Goal: Task Accomplishment & Management: Use online tool/utility

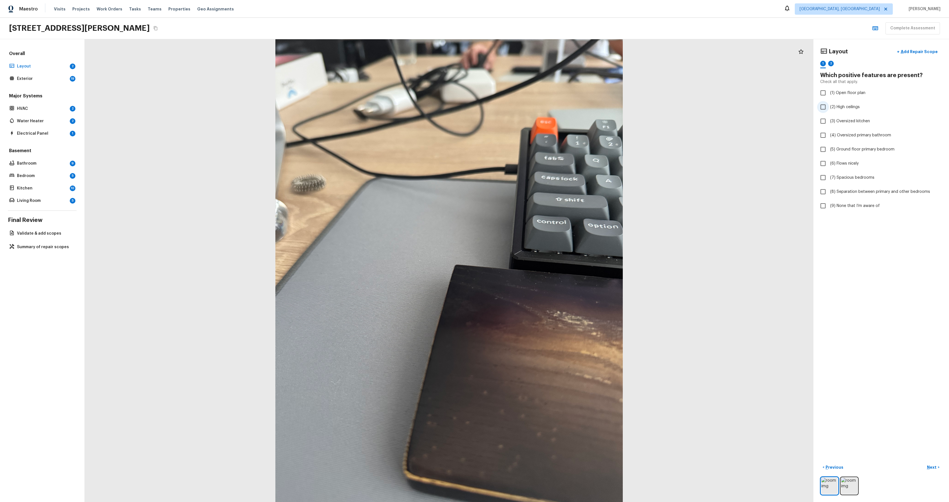
click at [824, 107] on input "(2) High ceilings" at bounding box center [823, 107] width 12 height 12
checkbox input "true"
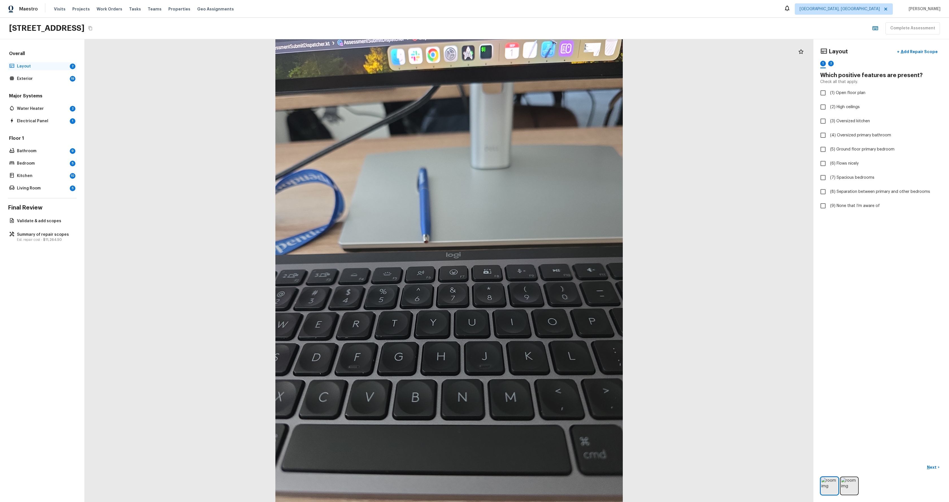
click at [47, 69] on p "Layout" at bounding box center [42, 67] width 51 height 6
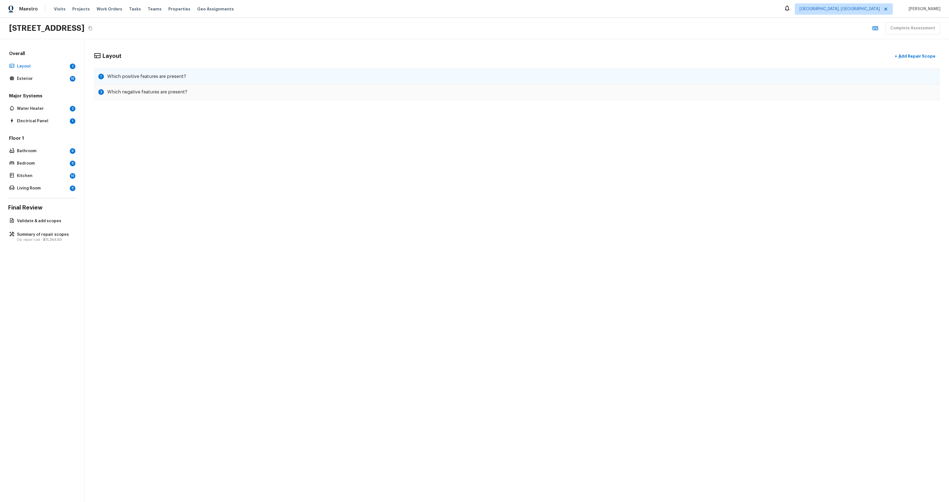
click at [189, 79] on div "1 Which positive features are present?" at bounding box center [517, 77] width 846 height 16
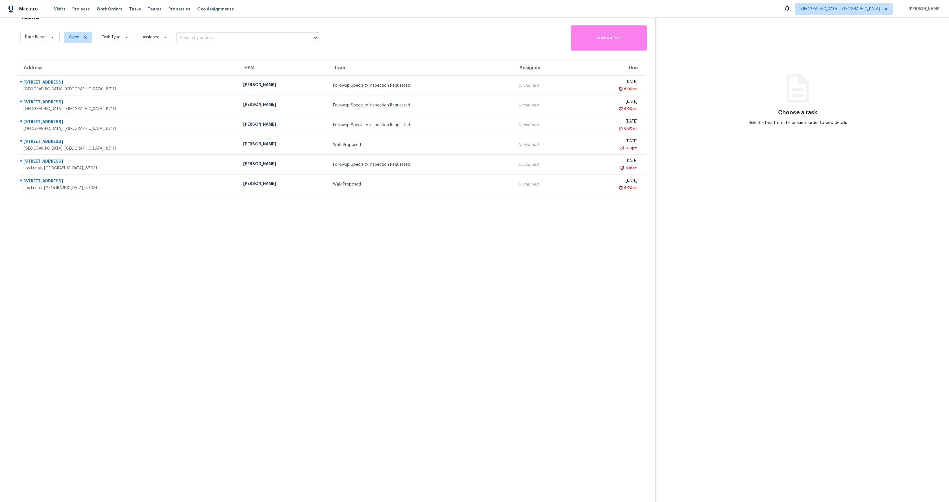
scroll to position [18, 0]
click at [113, 35] on span "Task Type" at bounding box center [111, 37] width 19 height 6
click at [101, 132] on span at bounding box center [102, 132] width 5 height 5
click at [101, 132] on input "Condition Scoping" at bounding box center [102, 131] width 4 height 4
checkbox input "true"
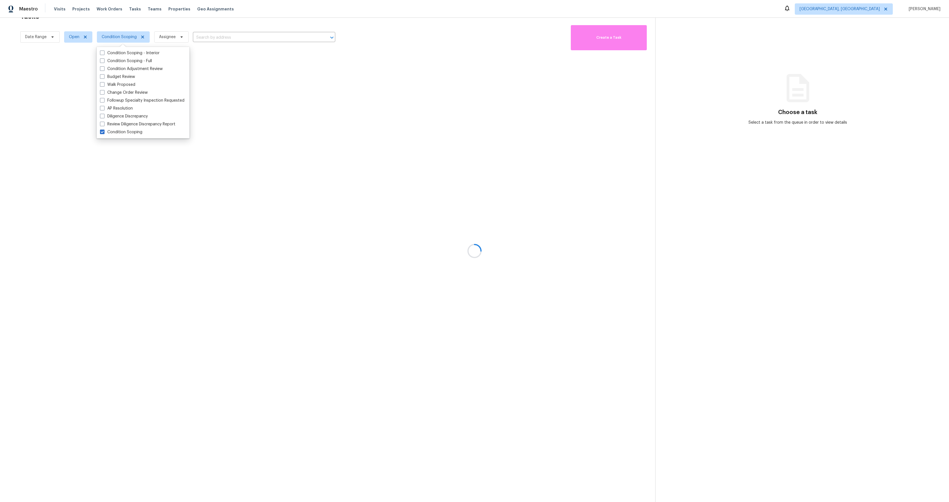
click at [199, 258] on div at bounding box center [474, 251] width 949 height 502
click at [861, 8] on span "[GEOGRAPHIC_DATA], [GEOGRAPHIC_DATA]" at bounding box center [840, 9] width 80 height 6
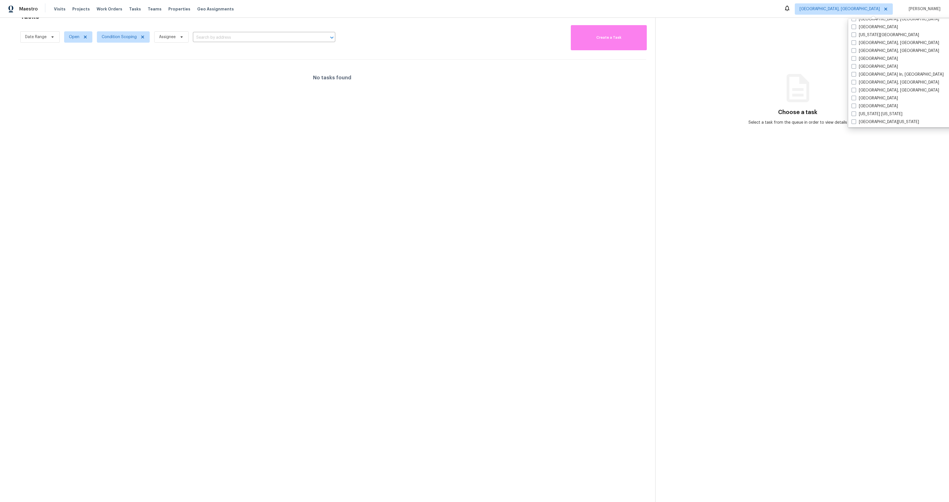
scroll to position [205, 0]
click at [860, 90] on label "Miami, FL" at bounding box center [896, 89] width 88 height 6
click at [855, 90] on input "Miami, FL" at bounding box center [854, 88] width 4 height 4
checkbox input "true"
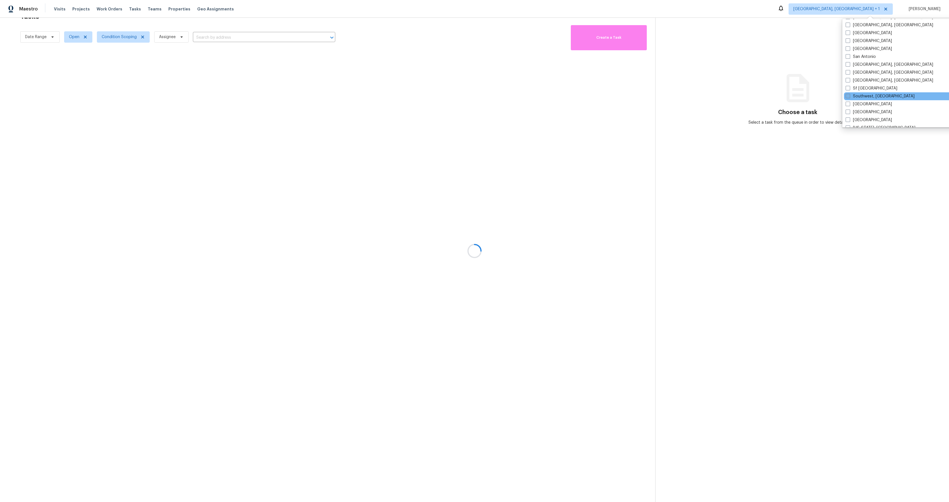
click at [857, 97] on label "Southwest, FL" at bounding box center [880, 97] width 69 height 6
click at [850, 97] on input "Southwest, FL" at bounding box center [848, 96] width 4 height 4
checkbox input "true"
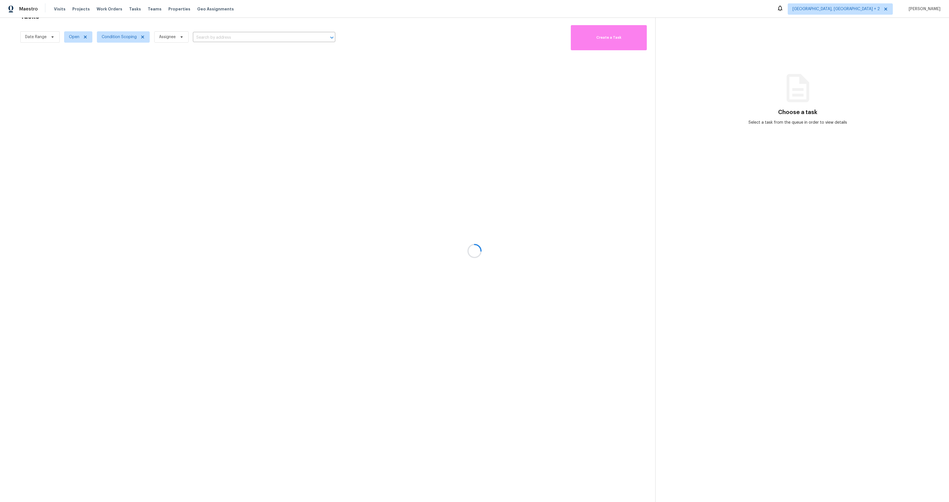
click at [850, 201] on div at bounding box center [474, 251] width 949 height 502
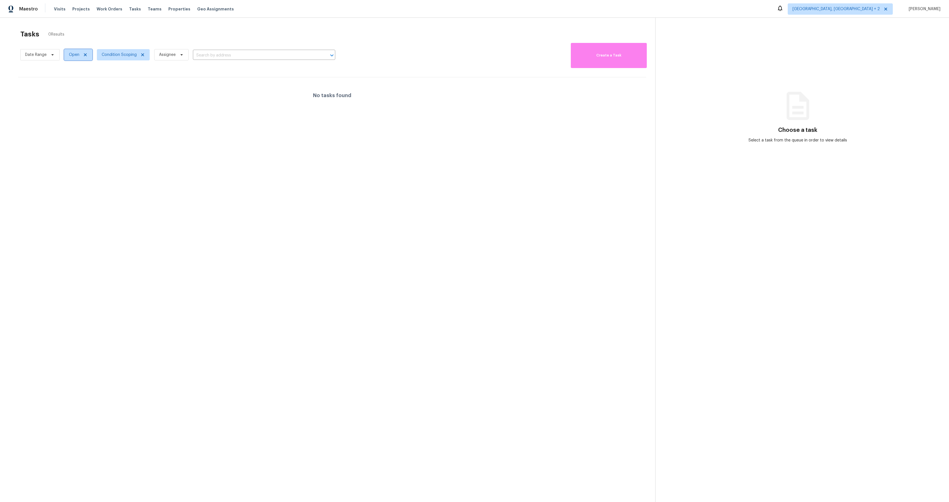
click at [85, 52] on span "Open" at bounding box center [78, 54] width 28 height 11
click at [74, 67] on div "Open" at bounding box center [79, 71] width 27 height 8
click at [71, 72] on span at bounding box center [69, 70] width 5 height 5
click at [71, 72] on input "Open" at bounding box center [69, 70] width 4 height 4
checkbox input "false"
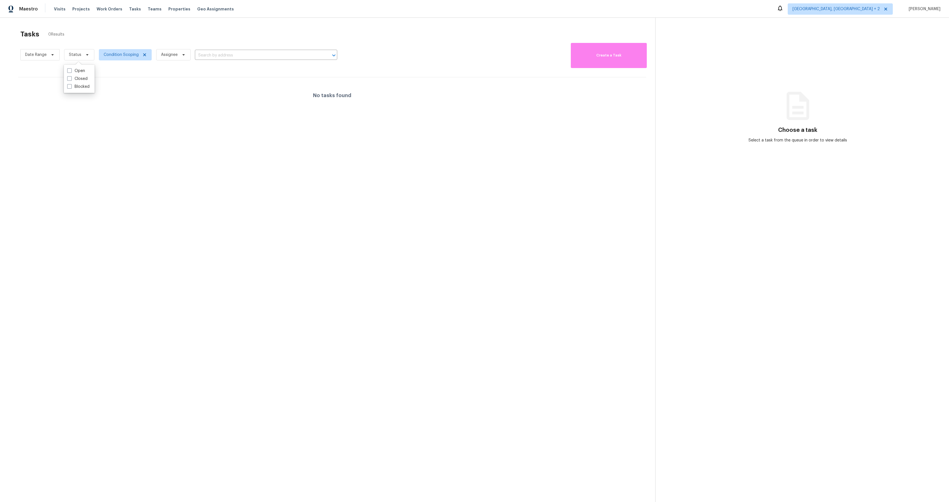
click at [180, 167] on section "Tasks 0 Results Date Range Status Condition Scoping Assignee ​ Create a Task No…" at bounding box center [332, 273] width 646 height 493
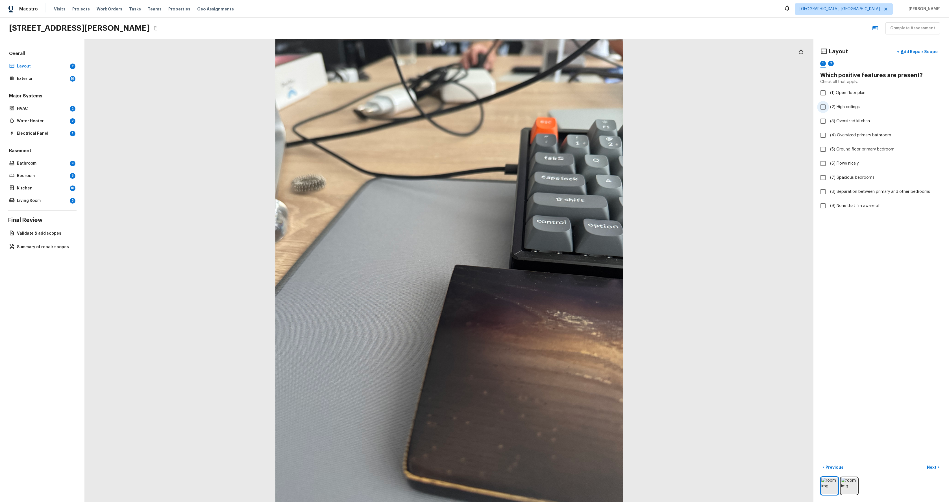
click at [824, 105] on input "(2) High ceilings" at bounding box center [823, 107] width 12 height 12
checkbox input "true"
click at [823, 179] on input "(7) Spacious bedrooms" at bounding box center [823, 178] width 12 height 12
checkbox input "true"
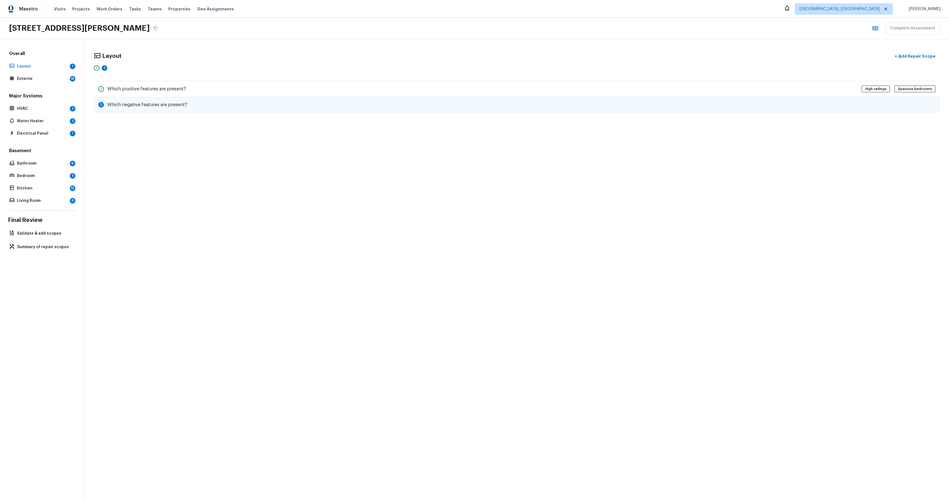
click at [175, 107] on h5 "Which negative features are present?" at bounding box center [147, 105] width 80 height 6
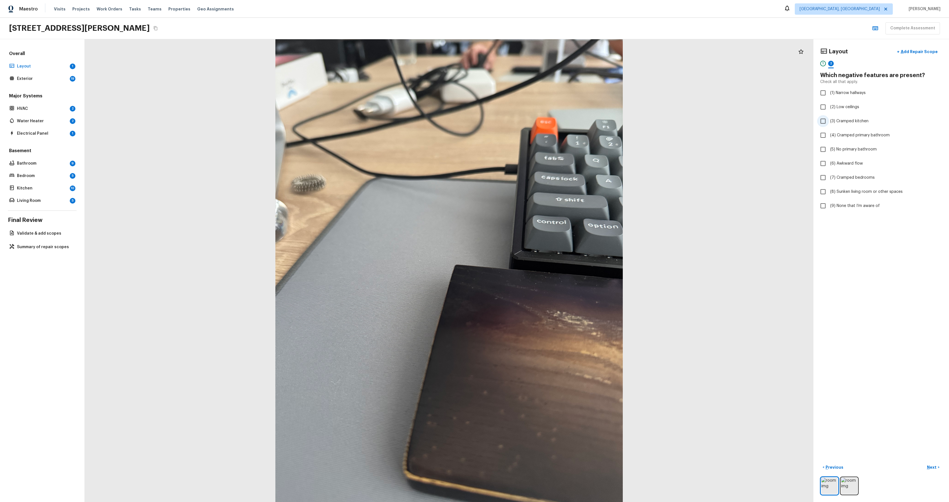
click at [823, 118] on input "(3) Cramped kitchen" at bounding box center [823, 121] width 12 height 12
checkbox input "true"
click at [823, 175] on input "(7) Cramped bedrooms" at bounding box center [823, 178] width 12 height 12
checkbox input "true"
click at [934, 469] on p "Next" at bounding box center [932, 468] width 11 height 6
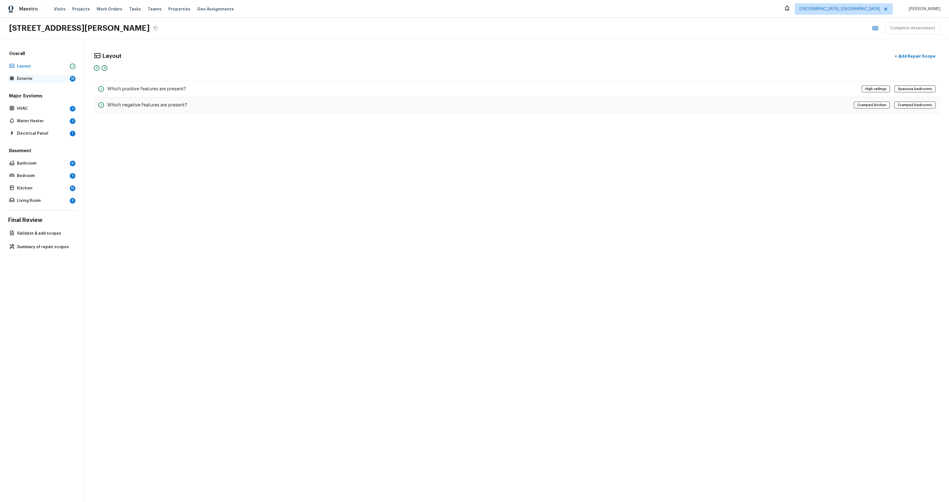
click at [37, 80] on p "Exterior" at bounding box center [42, 79] width 51 height 6
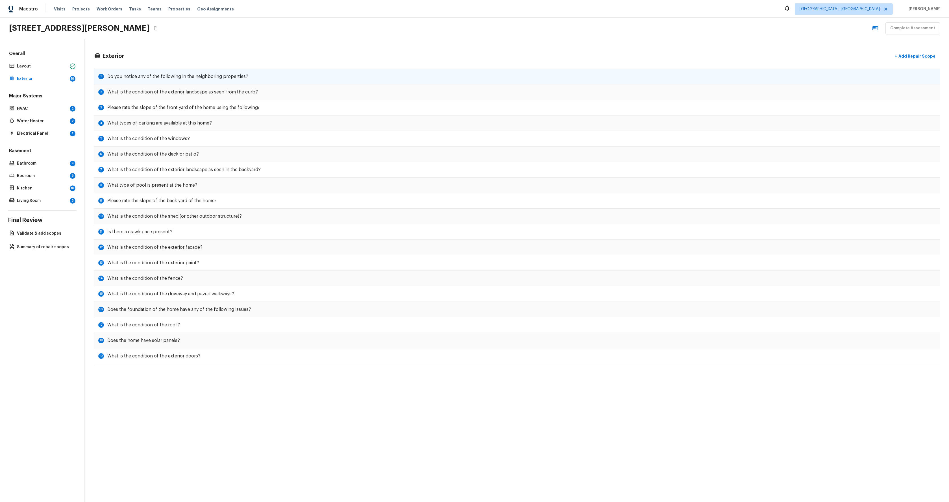
click at [257, 80] on div "1 Do you notice any of the following in the neighboring properties?" at bounding box center [517, 77] width 846 height 16
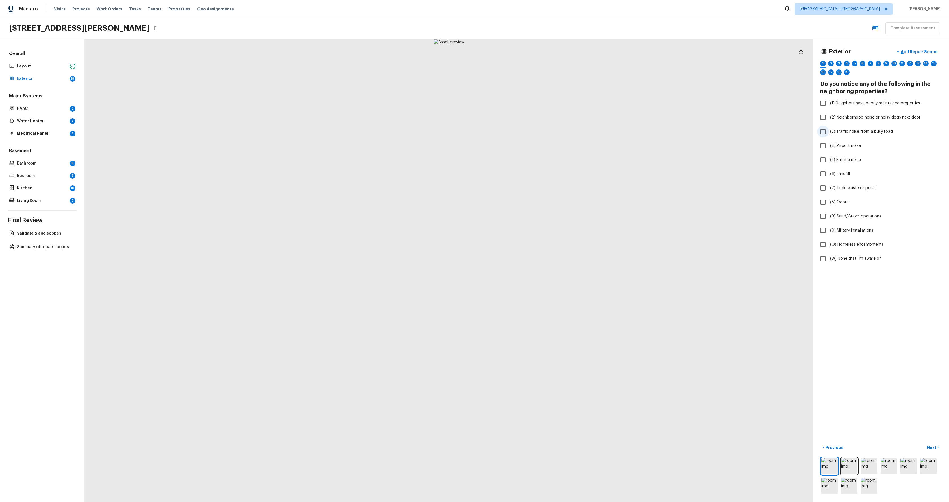
click at [826, 133] on input "(3) Traffic noise from a busy road" at bounding box center [823, 132] width 12 height 12
checkbox input "true"
click at [830, 183] on label "(7) Toxic waste disposal" at bounding box center [877, 188] width 121 height 12
click at [829, 183] on input "(7) Toxic waste disposal" at bounding box center [823, 188] width 12 height 12
checkbox input "true"
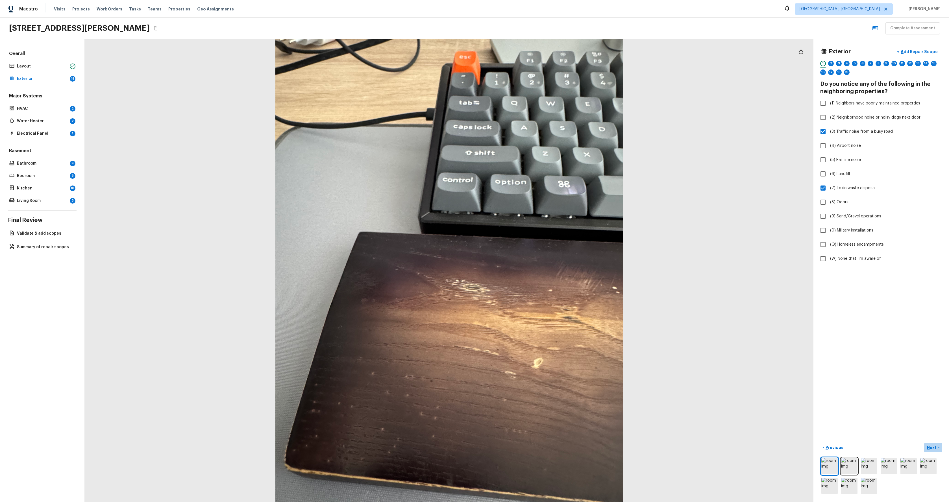
click at [937, 448] on button "Next >" at bounding box center [933, 447] width 18 height 9
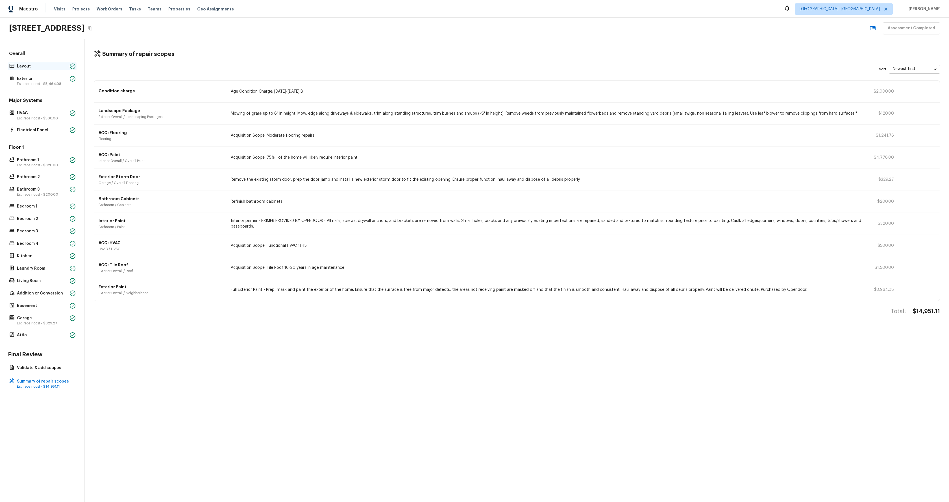
click at [25, 68] on p "Layout" at bounding box center [42, 67] width 51 height 6
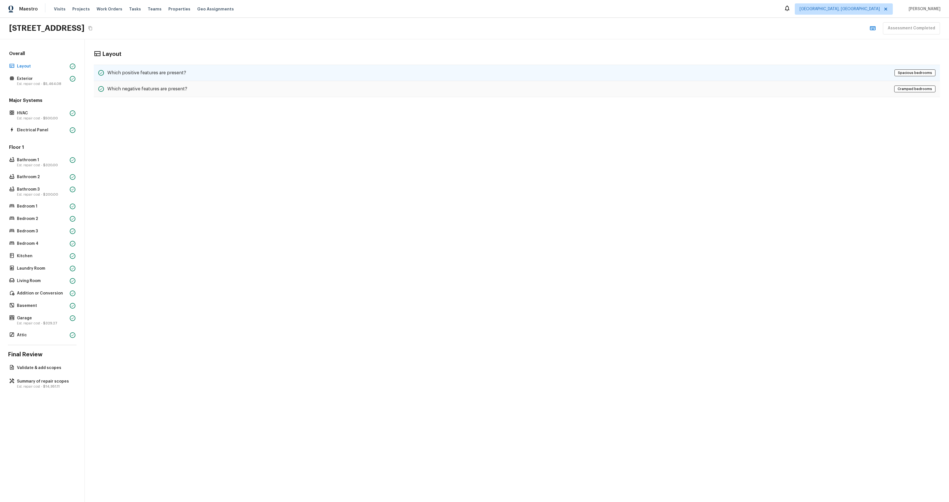
click at [129, 74] on h5 "Which positive features are present?" at bounding box center [146, 73] width 79 height 6
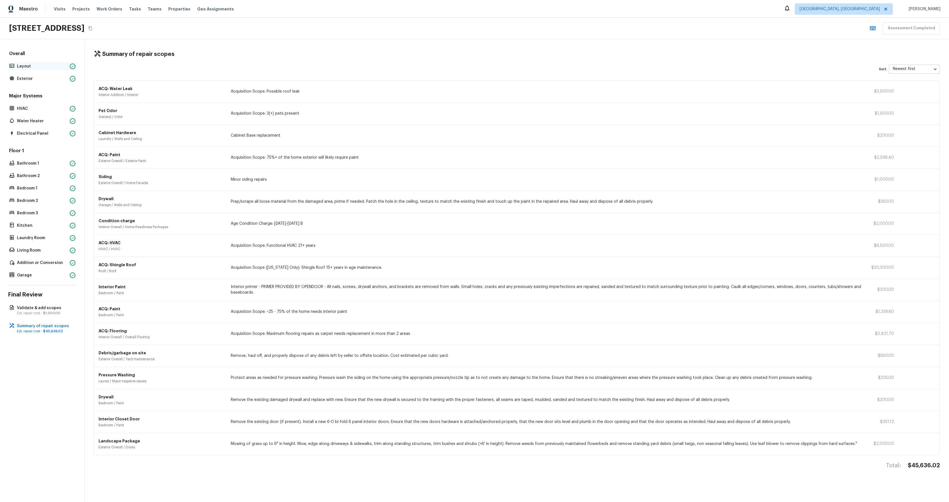
click at [38, 64] on p "Layout" at bounding box center [42, 67] width 51 height 6
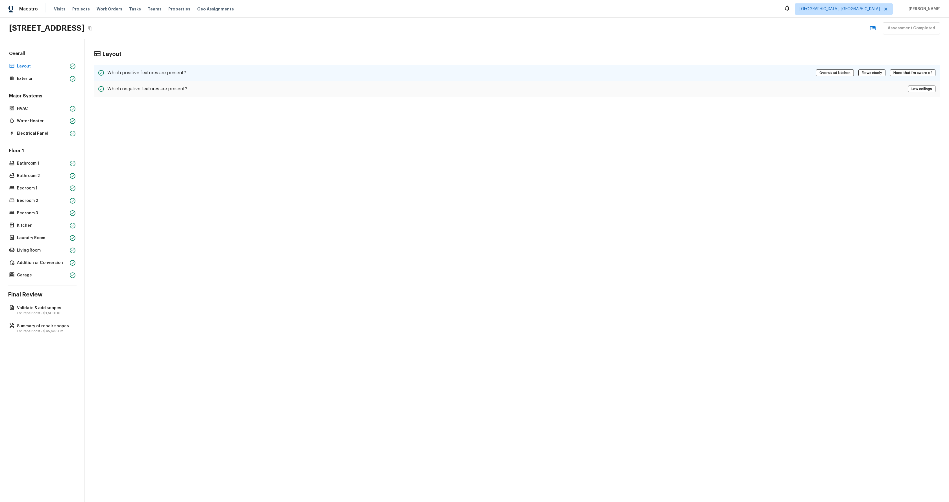
click at [277, 74] on div "Which positive features are present? Oversized kitchen Flows nicely None that I…" at bounding box center [517, 73] width 846 height 16
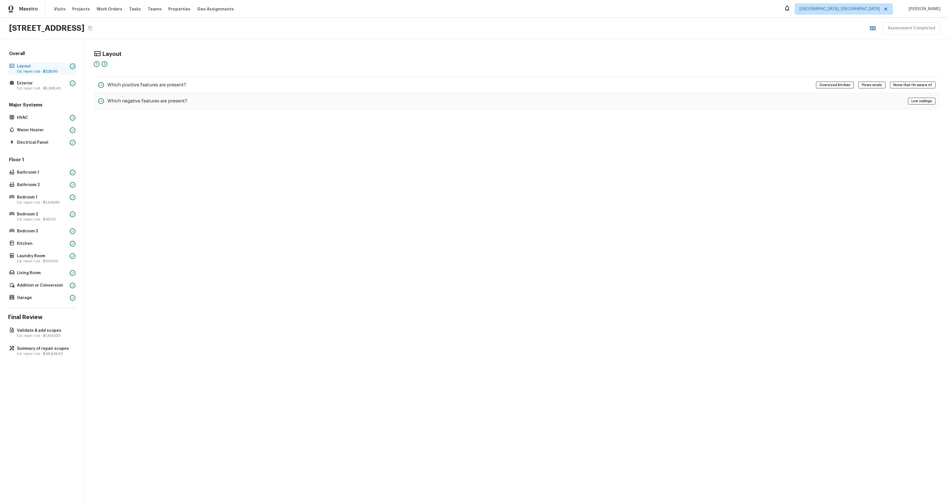
click at [40, 68] on p "Layout" at bounding box center [42, 67] width 51 height 6
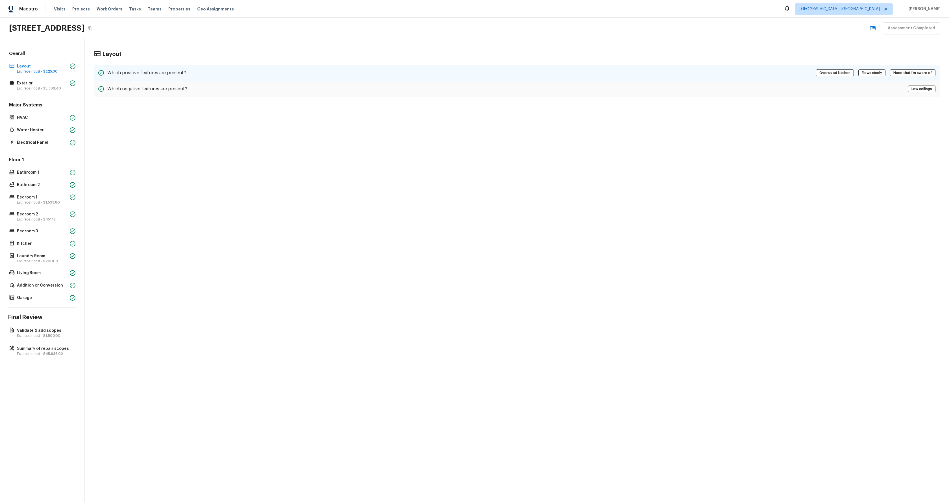
click at [174, 74] on h5 "Which positive features are present?" at bounding box center [146, 73] width 79 height 6
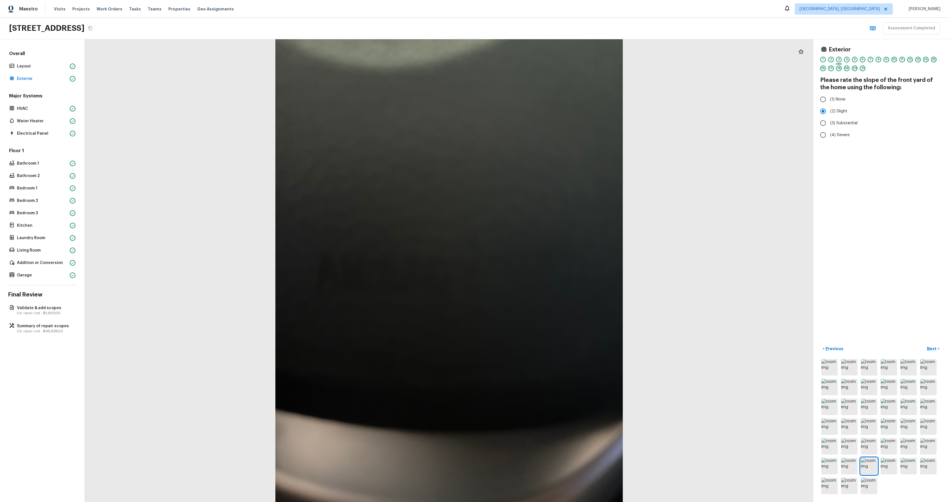
click at [187, 156] on div at bounding box center [449, 270] width 729 height 463
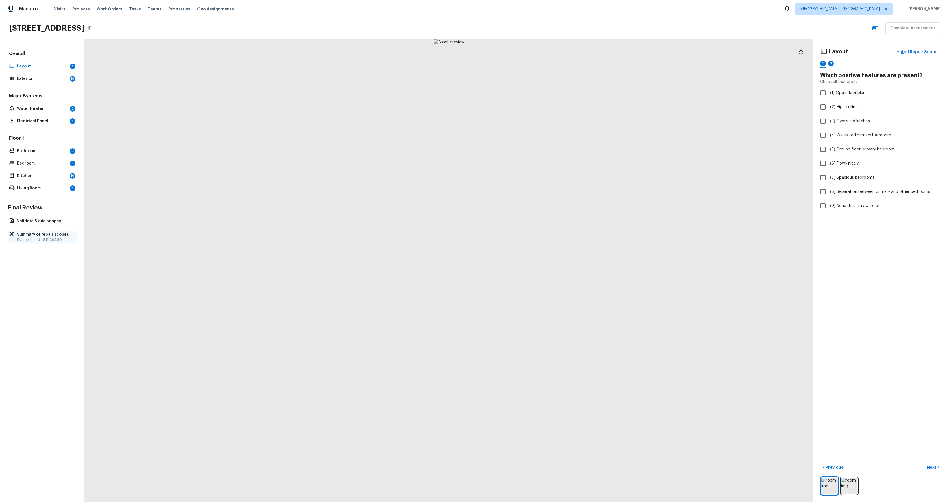
click at [43, 242] on div "Summary of repair scopes Est. repair cost - $11,264.50" at bounding box center [42, 237] width 69 height 12
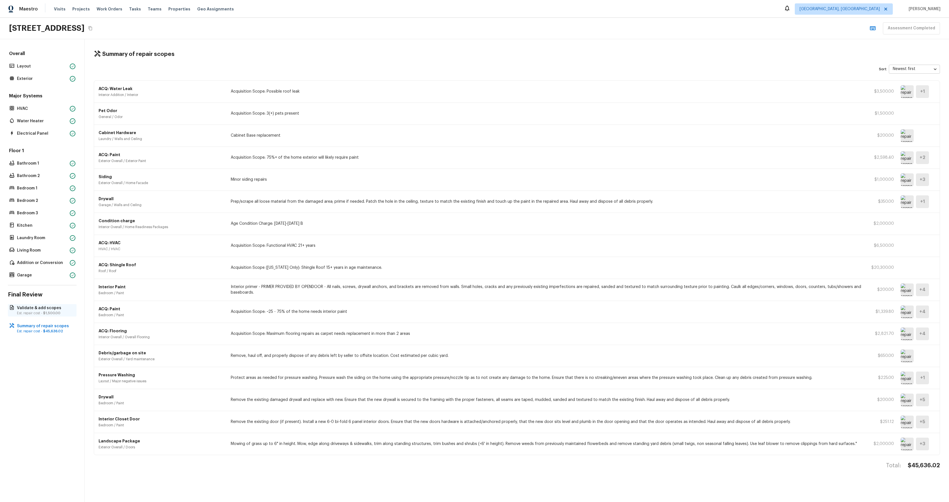
click at [59, 310] on p "Validate & add scopes" at bounding box center [45, 308] width 56 height 6
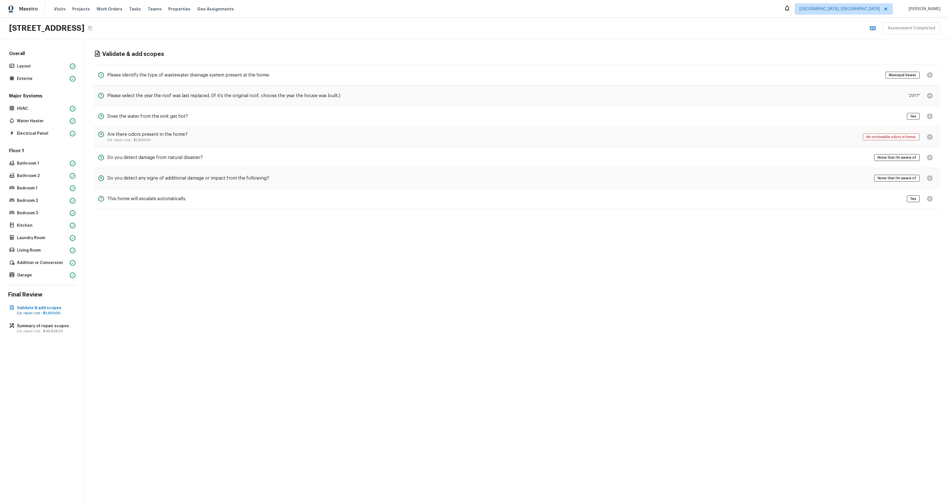
click at [228, 299] on div "Validate & add scopes 1 Please identify the type of wastewater drainage system …" at bounding box center [517, 270] width 864 height 463
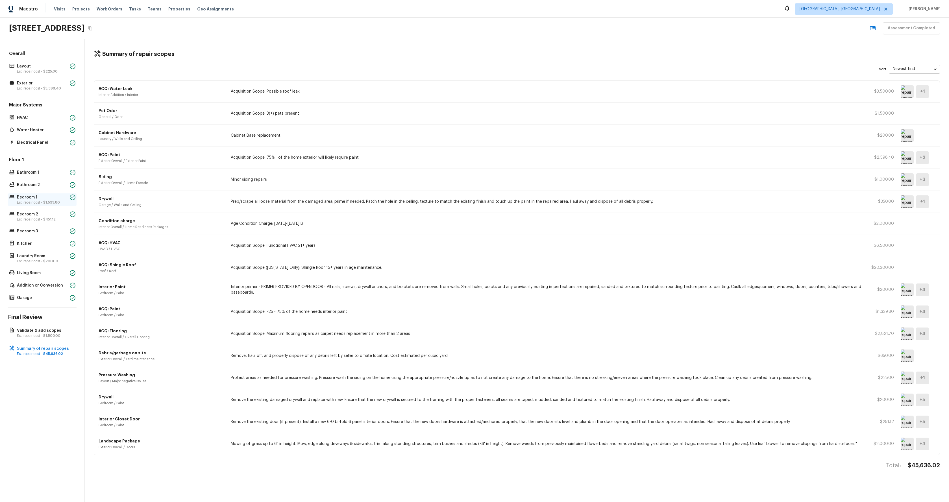
click at [43, 198] on p "Bedroom 1" at bounding box center [42, 198] width 51 height 6
click at [45, 180] on div "Bathroom 2" at bounding box center [42, 176] width 69 height 8
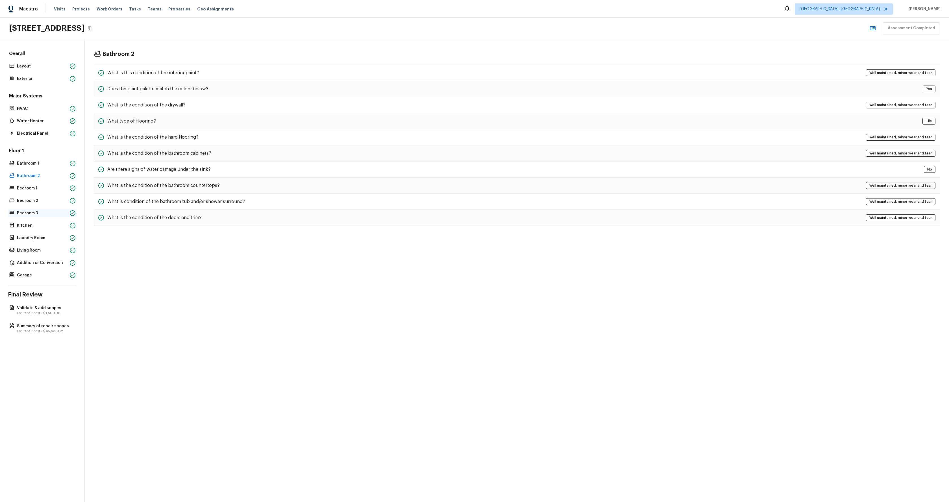
click at [37, 210] on div "Bedroom 3" at bounding box center [42, 213] width 69 height 8
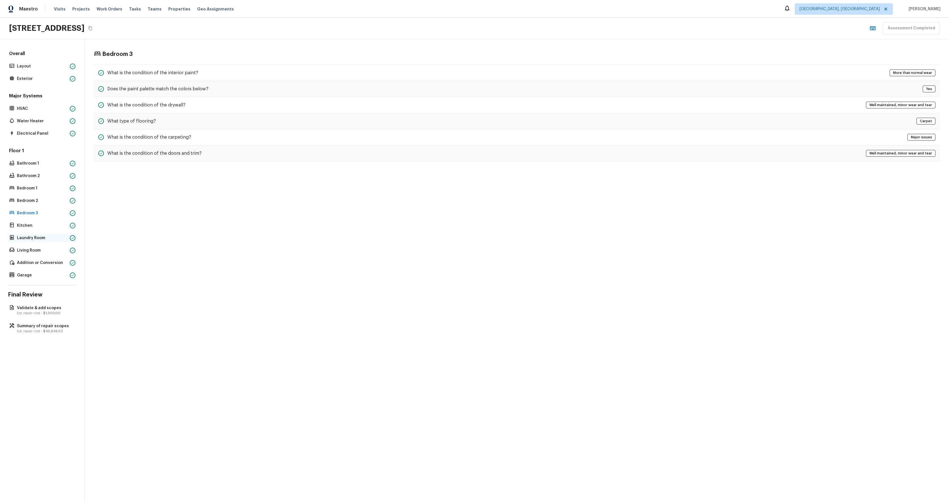
click at [44, 240] on p "Laundry Room" at bounding box center [42, 238] width 51 height 6
click at [287, 225] on div "Laundry Room What is the condition of the interior paint? More than normal wear…" at bounding box center [517, 270] width 864 height 463
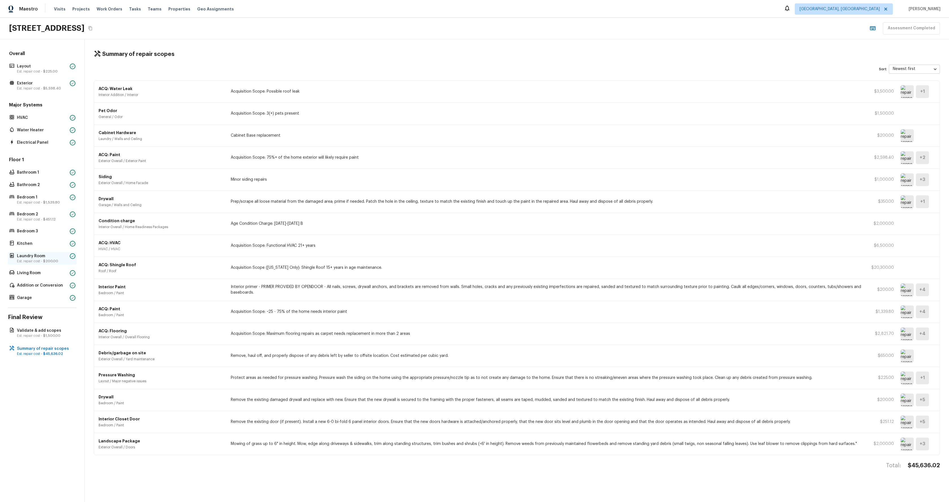
click at [46, 257] on p "Laundry Room" at bounding box center [42, 256] width 51 height 6
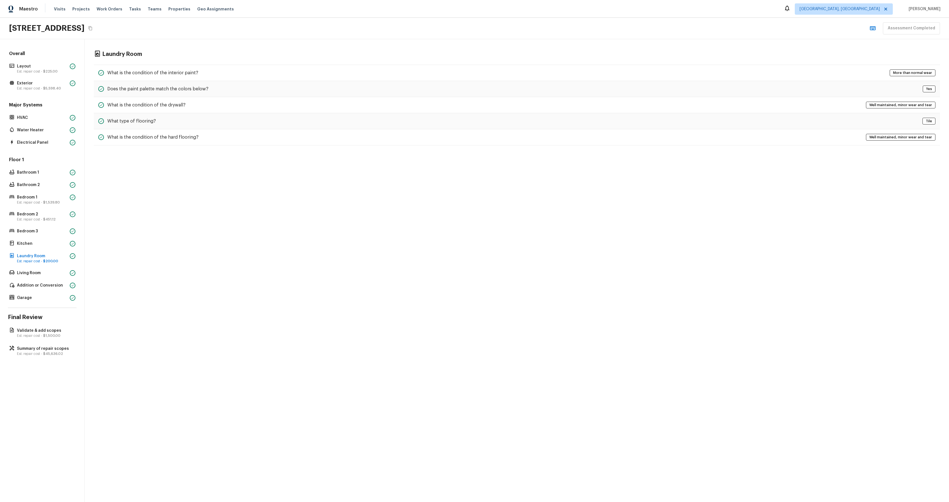
click at [39, 209] on div "Floor 1 Bathroom 1 Bathroom 2 Bedroom 1 Est. repair cost - $1,539.80 Bedroom 2 …" at bounding box center [42, 229] width 69 height 145
drag, startPoint x: 32, startPoint y: 216, endPoint x: 35, endPoint y: 209, distance: 7.4
click at [32, 216] on p "Bedroom 2" at bounding box center [42, 215] width 51 height 6
click at [36, 206] on div "Floor 1 Bathroom 1 Bathroom 2 Bedroom 1 Est. repair cost - $1,539.80 Bedroom 2 …" at bounding box center [42, 229] width 69 height 145
click at [45, 200] on p "Est. repair cost - $1,539.80" at bounding box center [42, 202] width 51 height 5
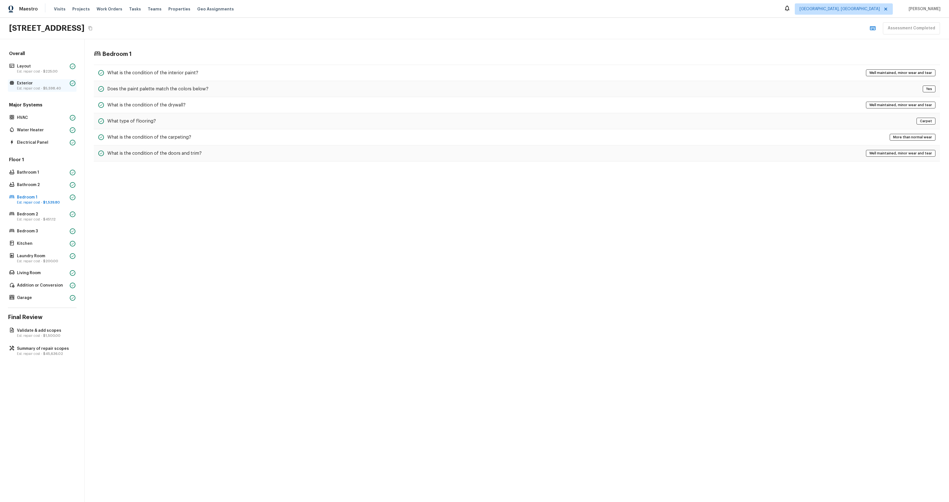
click at [30, 84] on p "Exterior" at bounding box center [42, 84] width 51 height 6
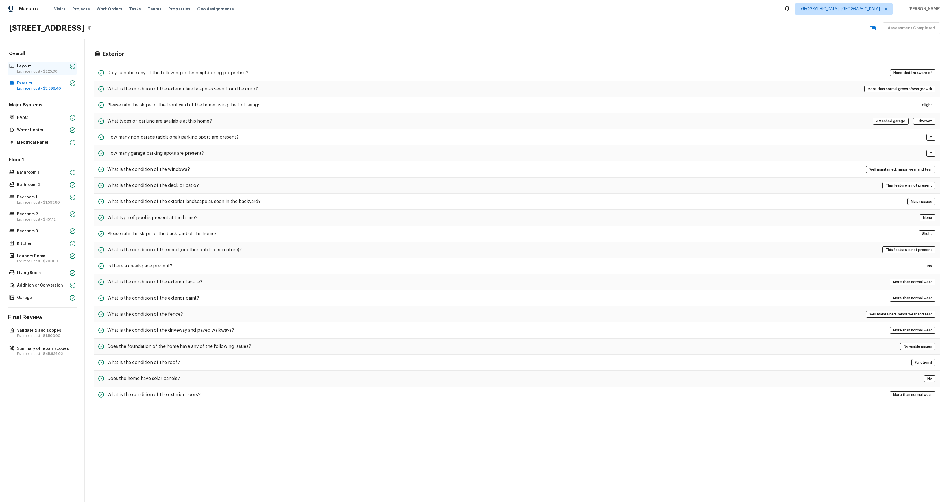
click at [30, 69] on p "Est. repair cost - $225.00" at bounding box center [42, 71] width 51 height 5
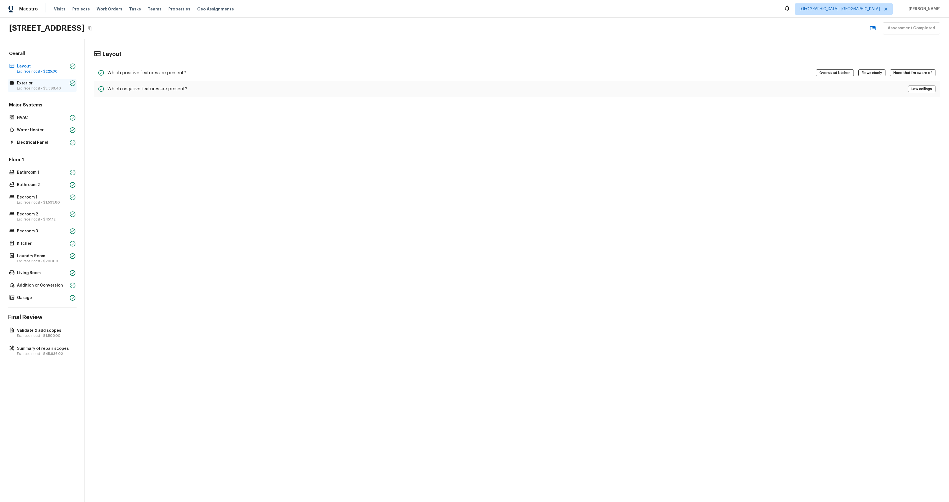
click at [38, 86] on p "Est. repair cost - $5,598.40" at bounding box center [42, 88] width 51 height 5
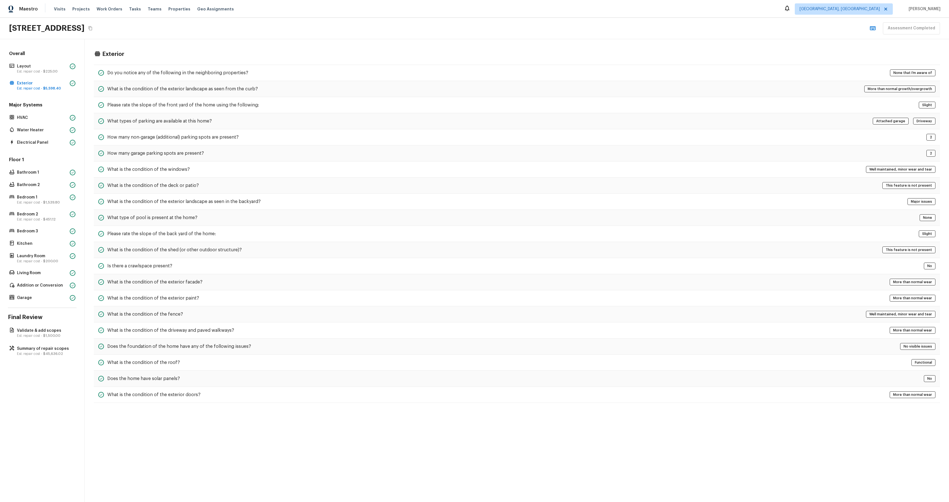
click at [39, 266] on div "Floor 1 Bathroom 1 Bathroom 2 Bedroom 1 Est. repair cost - $1,539.80 Bedroom 2 …" at bounding box center [42, 229] width 69 height 145
click at [40, 262] on p "Est. repair cost - $200.00" at bounding box center [42, 261] width 51 height 5
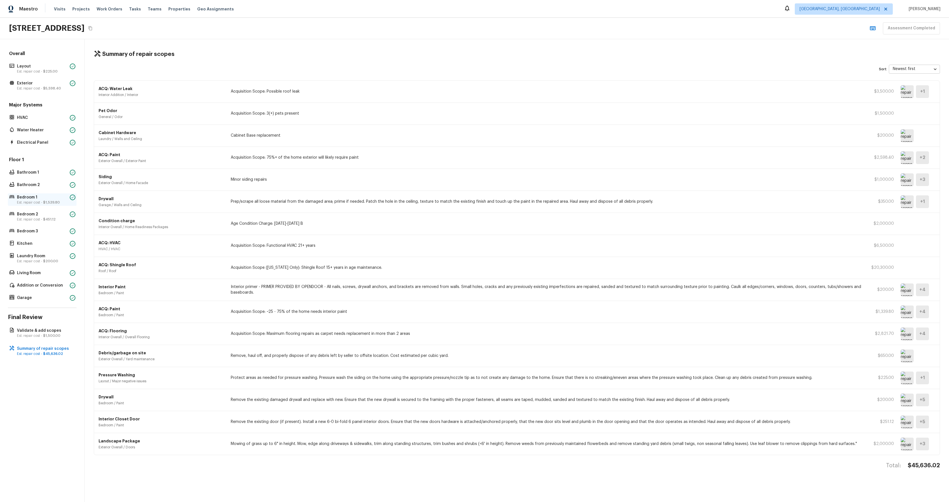
click at [28, 206] on div "Bedroom 1 Est. repair cost - $1,539.80" at bounding box center [42, 200] width 69 height 12
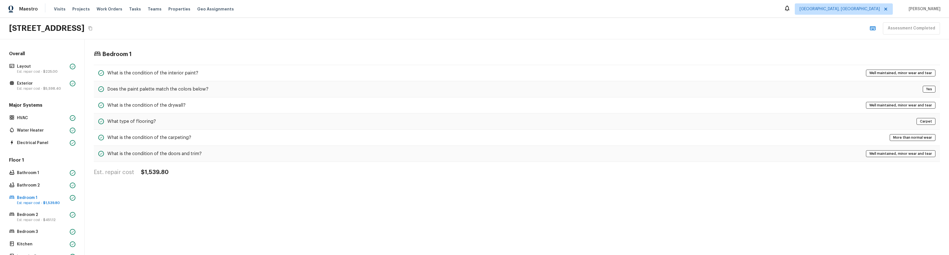
click at [196, 208] on div "Bedroom 1 What is the condition of the interior paint? Well maintained, minor w…" at bounding box center [517, 146] width 864 height 215
click at [44, 221] on span "$451.12" at bounding box center [49, 219] width 12 height 3
click at [36, 204] on p "Est. repair cost - $1,539.80" at bounding box center [42, 202] width 51 height 5
click at [244, 220] on div "Bedroom 1 What is the condition of the interior paint? Well maintained, minor w…" at bounding box center [517, 146] width 864 height 215
click at [263, 202] on div "Bedroom 1 What is the condition of the interior paint? Well maintained, minor w…" at bounding box center [517, 146] width 864 height 215
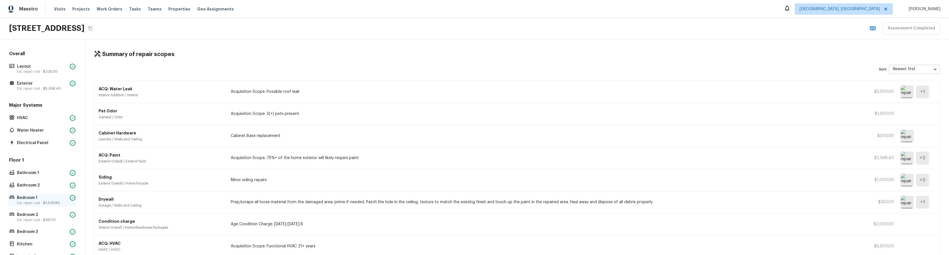
click at [36, 199] on p "Bedroom 1" at bounding box center [42, 198] width 51 height 6
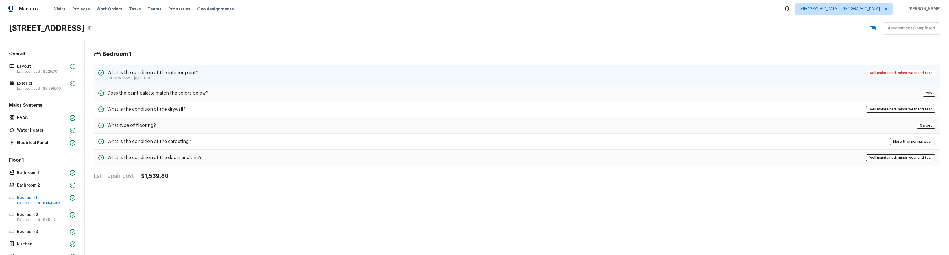
click at [162, 77] on p "Est. repair cost - $1,539.80" at bounding box center [152, 78] width 91 height 5
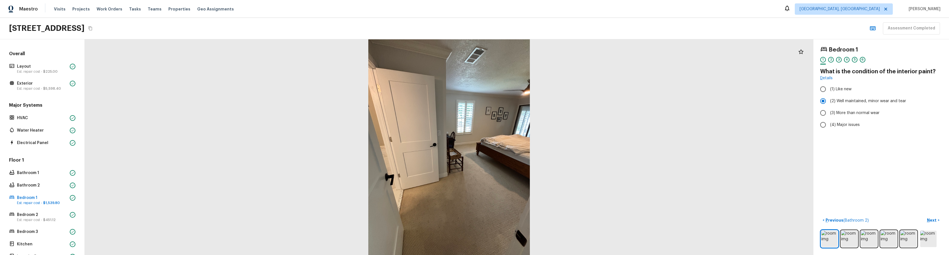
click at [869, 191] on div "Bedroom 1 1 2 3 4 5 6 What is the condition of the interior paint? Details (1) …" at bounding box center [882, 146] width 136 height 215
click at [865, 190] on div "Bedroom 1 1 2 3 4 5 6 What is the condition of the interior paint? Details (1) …" at bounding box center [882, 146] width 136 height 215
click at [758, 179] on div at bounding box center [449, 146] width 729 height 215
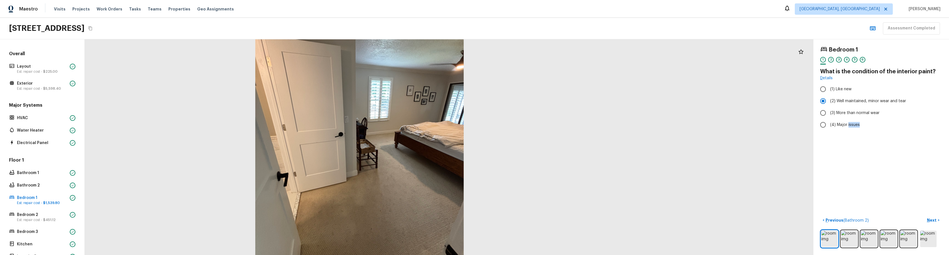
drag, startPoint x: 758, startPoint y: 179, endPoint x: 763, endPoint y: 180, distance: 5.2
click at [758, 179] on div at bounding box center [360, 137] width 940 height 278
click at [840, 141] on div "Repair Scopes ( 2 )" at bounding box center [881, 138] width 122 height 7
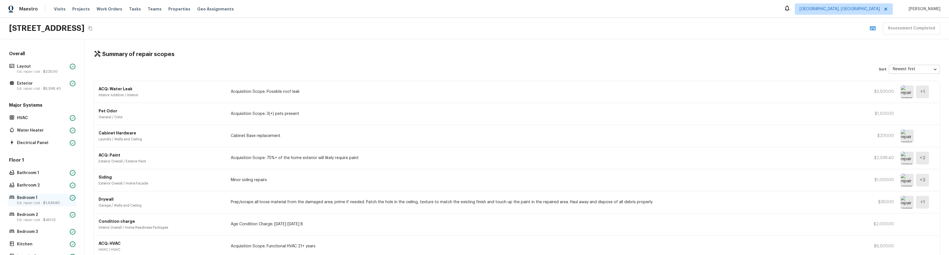
click at [43, 201] on p "Est. repair cost - $1,539.80" at bounding box center [42, 202] width 51 height 5
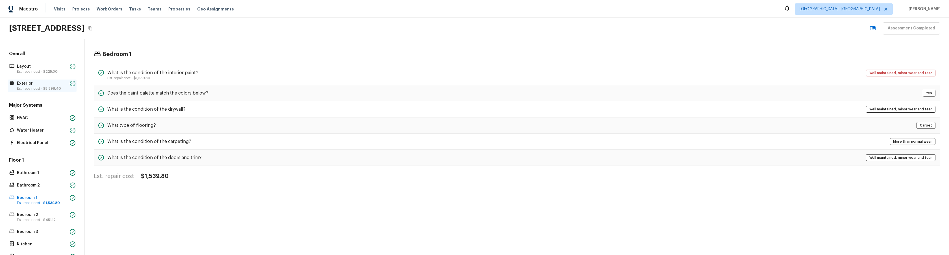
click at [39, 87] on p "Est. repair cost - $5,598.40" at bounding box center [42, 88] width 51 height 5
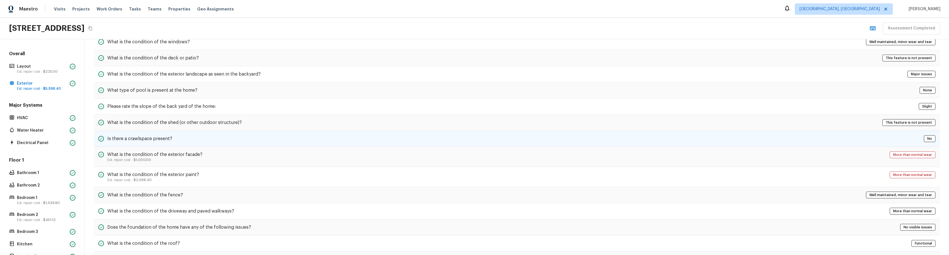
scroll to position [160, 0]
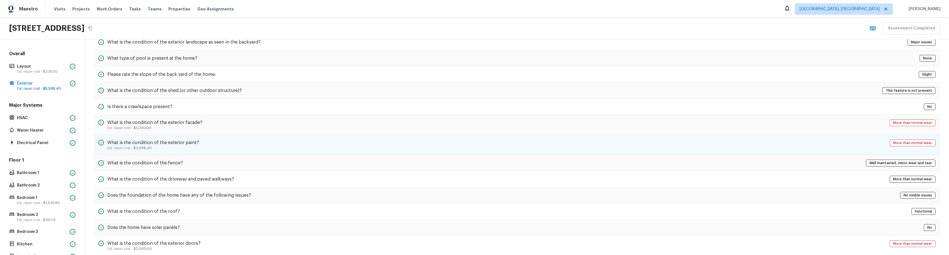
click at [177, 146] on p "Est. repair cost - $2,598.40" at bounding box center [153, 147] width 92 height 5
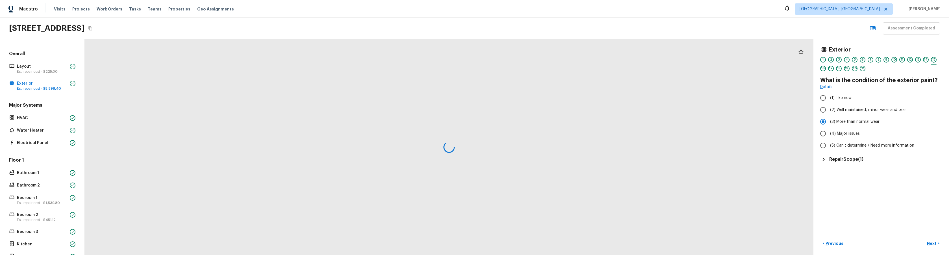
scroll to position [0, 0]
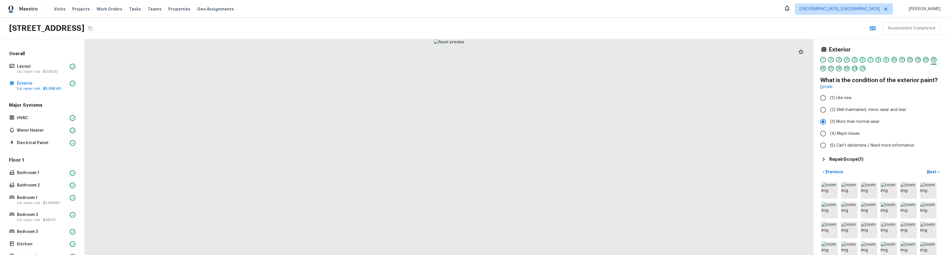
click at [839, 158] on h5 "Repair Scope ( 1 )" at bounding box center [846, 159] width 34 height 6
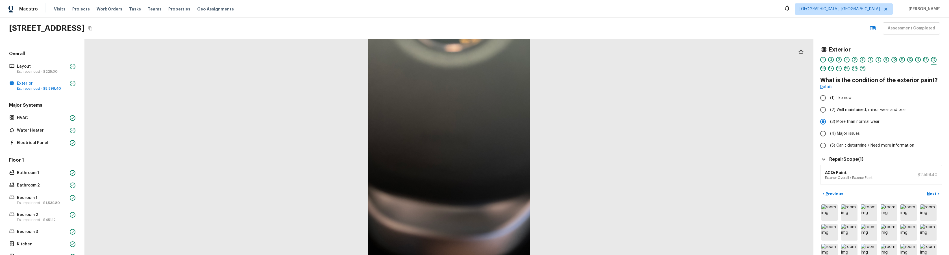
click at [839, 159] on h5 "Repair Scope ( 1 )" at bounding box center [846, 159] width 34 height 6
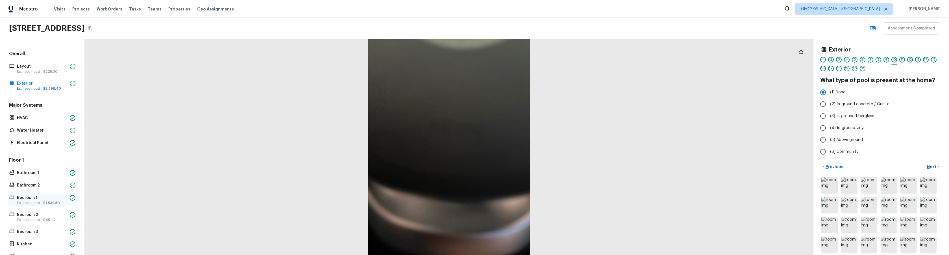
click at [22, 199] on p "Bedroom 1" at bounding box center [42, 198] width 51 height 6
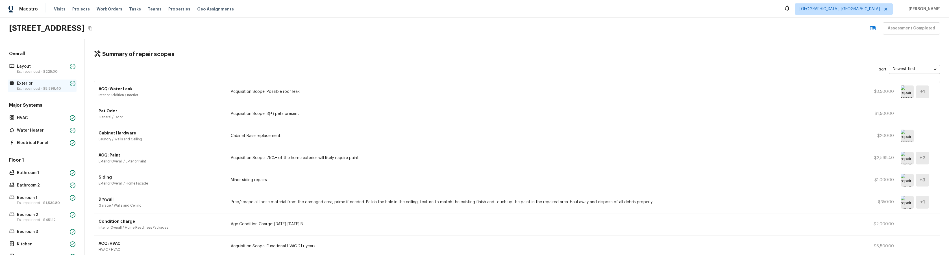
click at [36, 90] on p "Est. repair cost - $5,598.40" at bounding box center [42, 88] width 51 height 5
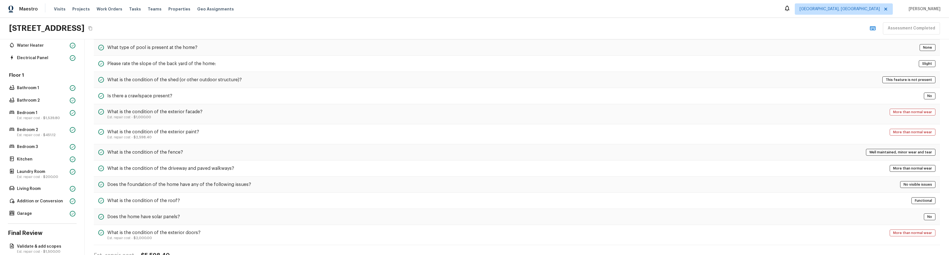
scroll to position [114, 0]
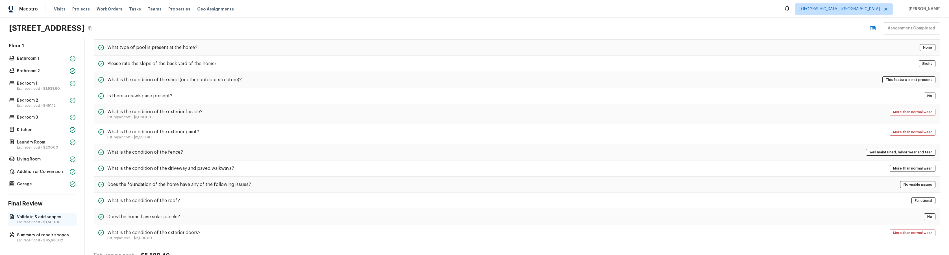
click at [32, 214] on p "Validate & add scopes" at bounding box center [45, 217] width 56 height 6
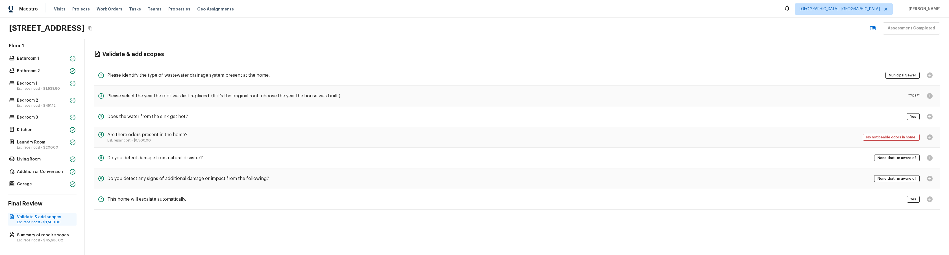
scroll to position [0, 0]
drag, startPoint x: 159, startPoint y: 125, endPoint x: 181, endPoint y: 116, distance: 23.0
click at [159, 125] on div "3 Does the water from the sink get hot? Yes" at bounding box center [517, 116] width 846 height 21
click at [170, 229] on div "Validate & add scopes 1 Please identify the type of wastewater drainage system …" at bounding box center [517, 146] width 864 height 215
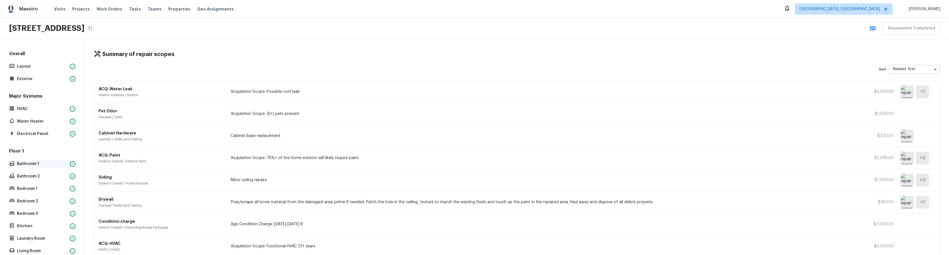
scroll to position [92, 0]
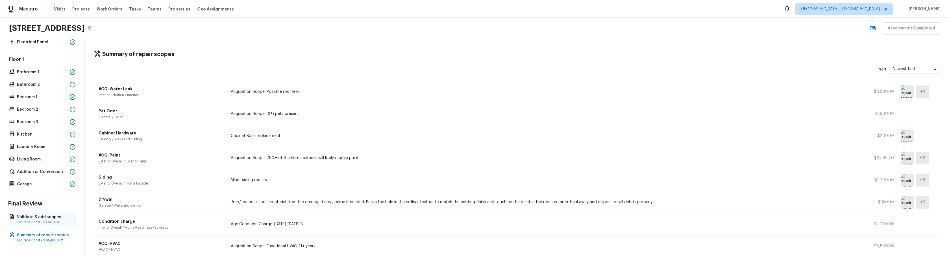
click at [40, 221] on p "Est. repair cost - $1,500.00" at bounding box center [45, 222] width 56 height 5
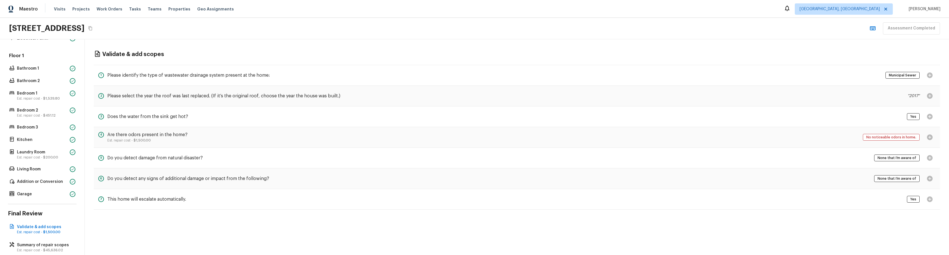
scroll to position [114, 0]
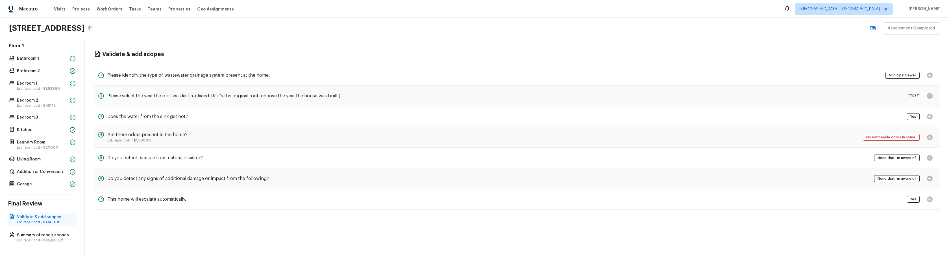
click at [48, 219] on p "Validate & add scopes" at bounding box center [45, 217] width 56 height 6
click at [933, 175] on div "None that I’m aware of" at bounding box center [904, 178] width 61 height 11
click at [296, 65] on div "1 Please identify the type of wastewater drainage system present at the home: M…" at bounding box center [517, 75] width 846 height 21
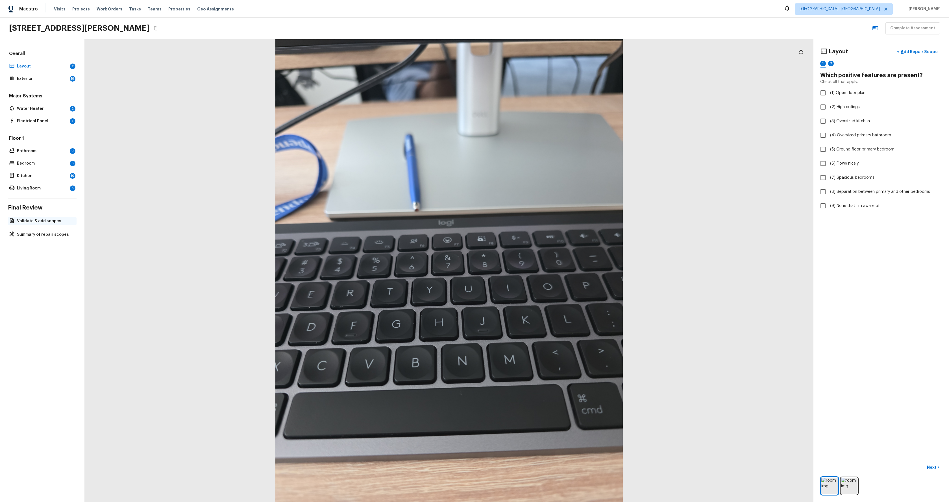
click at [38, 223] on p "Validate & add scopes" at bounding box center [45, 221] width 56 height 6
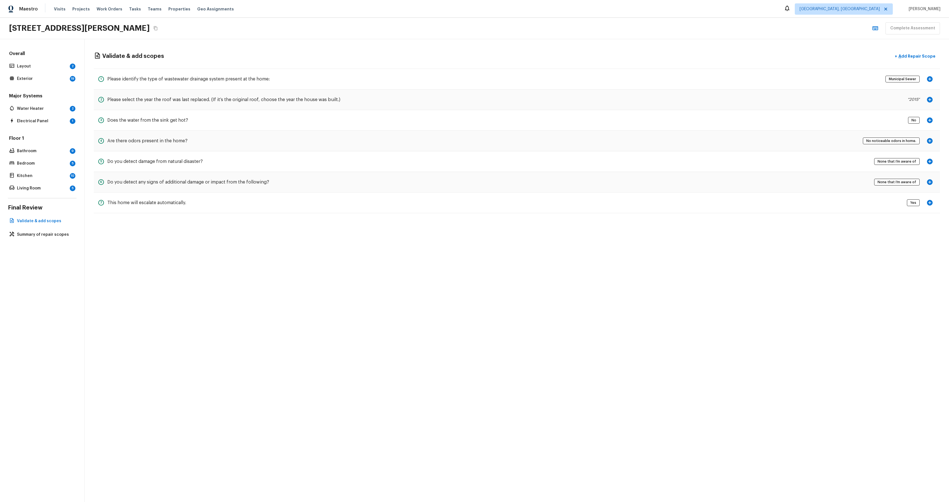
click at [933, 159] on icon "button" at bounding box center [930, 161] width 7 height 7
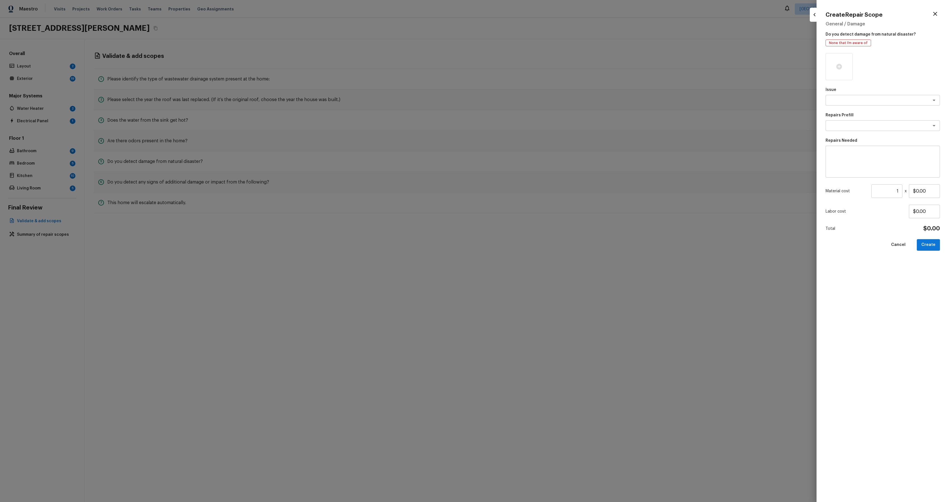
drag, startPoint x: 933, startPoint y: 13, endPoint x: 917, endPoint y: 21, distance: 17.8
click at [933, 13] on icon "button" at bounding box center [935, 13] width 7 height 7
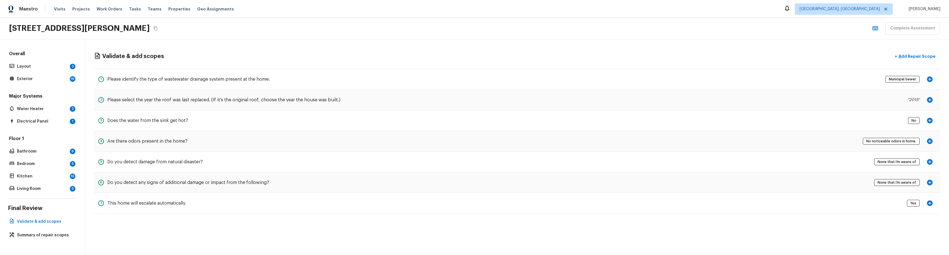
drag, startPoint x: 246, startPoint y: 72, endPoint x: 270, endPoint y: 76, distance: 24.1
click at [246, 72] on div "1 Please identify the type of wastewater drainage system present at the home: M…" at bounding box center [517, 79] width 846 height 21
drag, startPoint x: 276, startPoint y: 77, endPoint x: 100, endPoint y: 80, distance: 175.8
click at [100, 80] on div "1 Please identify the type of wastewater drainage system present at the home: M…" at bounding box center [517, 79] width 846 height 21
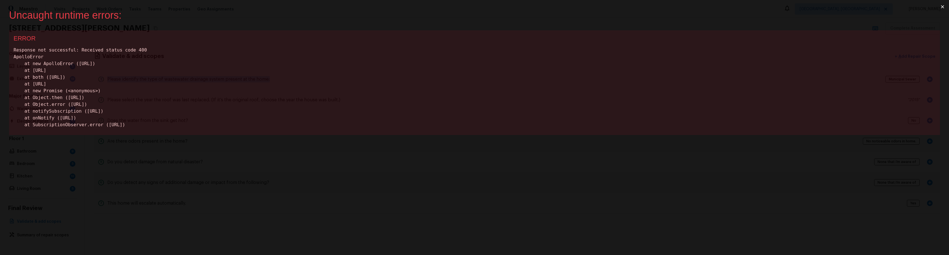
drag, startPoint x: 407, startPoint y: 206, endPoint x: 360, endPoint y: 171, distance: 58.0
click at [407, 206] on div "Uncaught runtime errors: × ERROR Response not successful: Received status code …" at bounding box center [474, 127] width 949 height 255
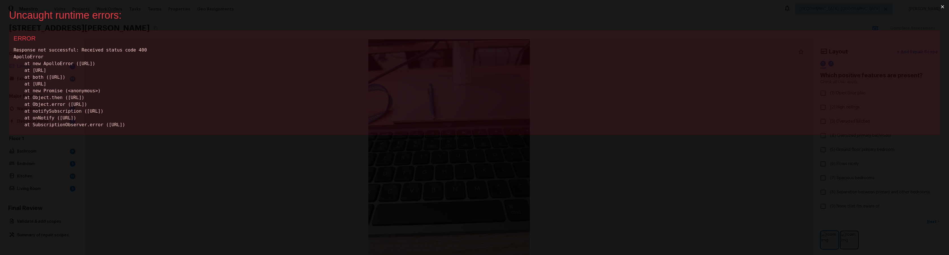
click at [297, 156] on div "Uncaught runtime errors: × ERROR Response not successful: Received status code …" at bounding box center [474, 127] width 949 height 255
click at [362, 213] on div "Uncaught runtime errors: × ERROR Response not successful: Received status code …" at bounding box center [474, 127] width 949 height 255
click at [158, 214] on div "Uncaught runtime errors: × ERROR Response not successful: Received status code …" at bounding box center [474, 127] width 949 height 255
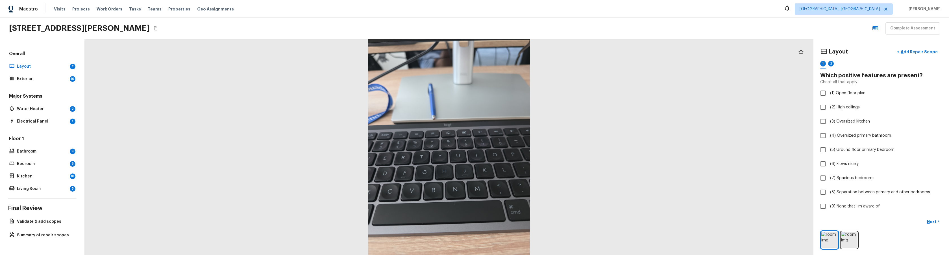
click at [713, 160] on div at bounding box center [449, 146] width 729 height 215
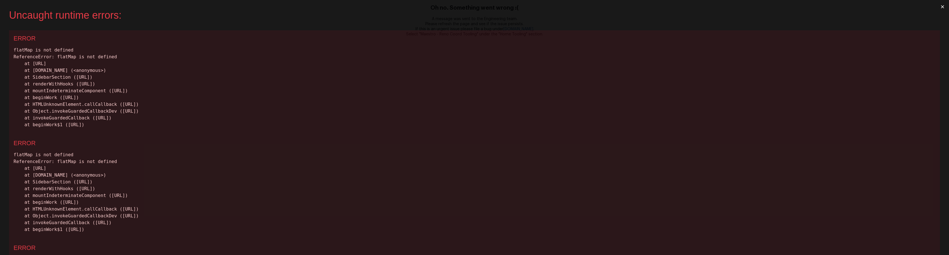
click at [426, 119] on div "flatMap is not defined ReferenceError: flatMap is not defined at [URL] at [DOMA…" at bounding box center [475, 87] width 922 height 81
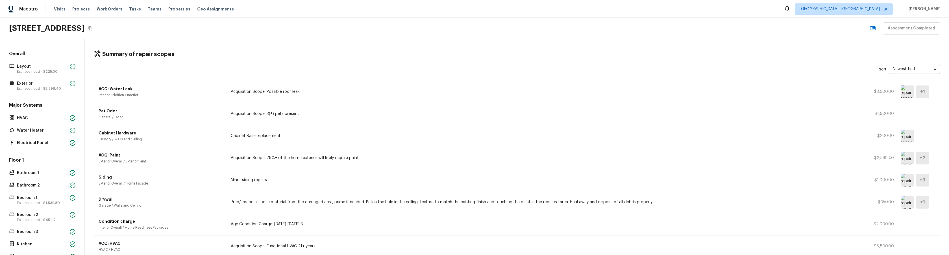
scroll to position [114, 0]
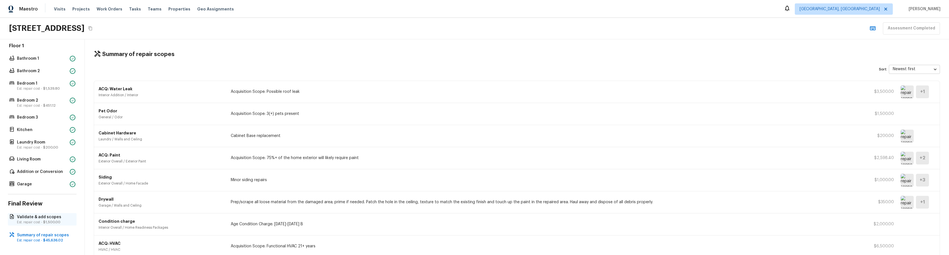
click at [34, 216] on p "Validate & add scopes" at bounding box center [45, 217] width 56 height 6
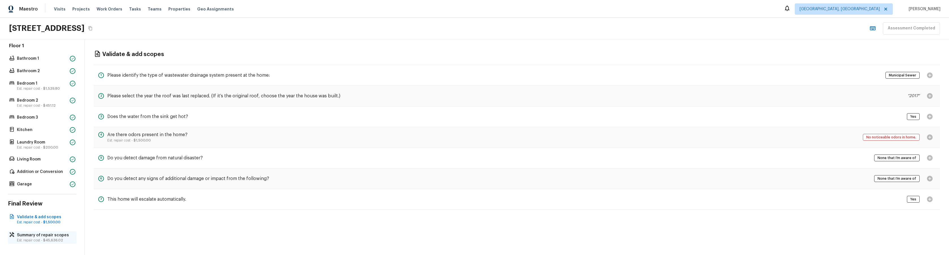
click at [36, 237] on p "Summary of repair scopes" at bounding box center [45, 235] width 56 height 6
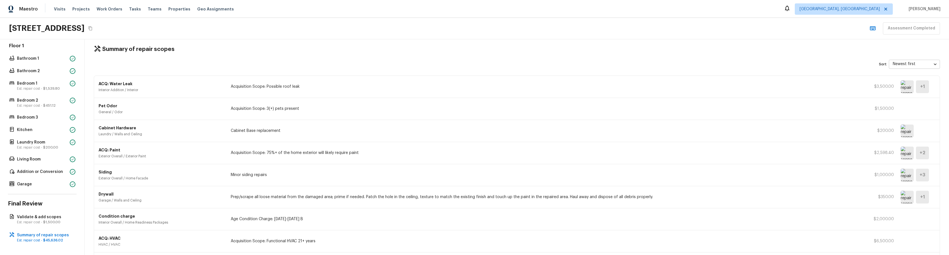
scroll to position [9, 0]
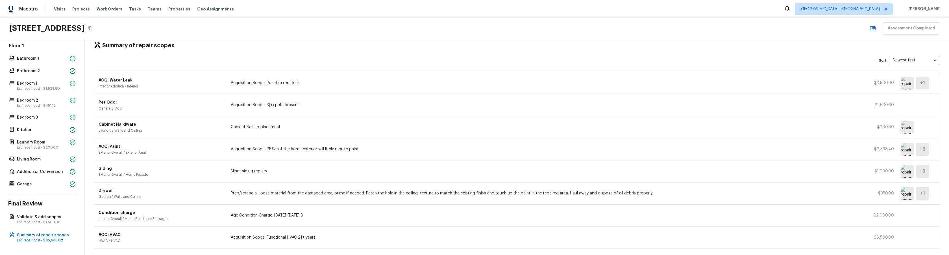
click at [851, 149] on p "Acquisition Scope: 75%+ of the home exterior will likely require paint" at bounding box center [546, 149] width 631 height 6
click at [763, 123] on div "Cabinet Hardware Laundry / Walls and Ceiling Cabinet Base replacement $200.00" at bounding box center [517, 127] width 846 height 22
click at [725, 95] on div "Pet Odor General / Odor Acquisition Scope: 3(+) pets present $1,500.00" at bounding box center [517, 105] width 846 height 22
click at [799, 98] on div "Pet Odor General / Odor Acquisition Scope: 3(+) pets present $1,500.00" at bounding box center [517, 105] width 846 height 22
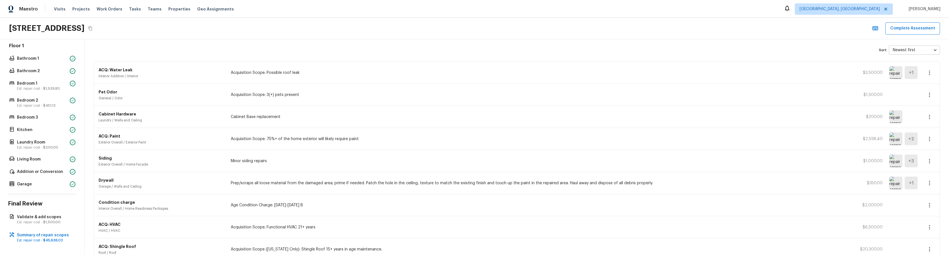
scroll to position [16, 0]
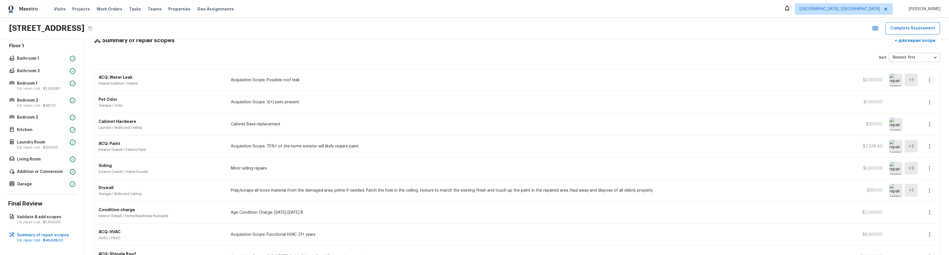
click at [932, 81] on icon "button" at bounding box center [929, 80] width 7 height 7
click at [932, 95] on li "Edit" at bounding box center [931, 96] width 26 height 17
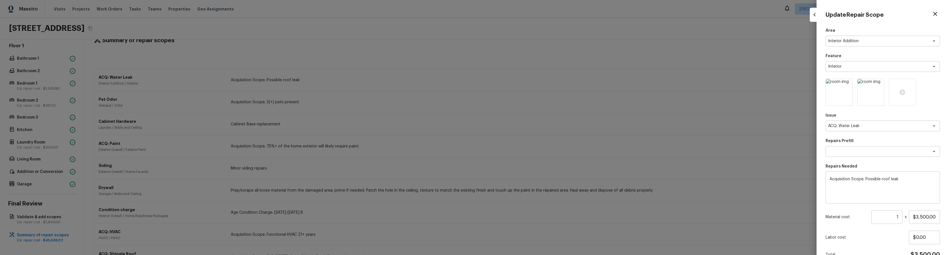
click at [814, 16] on icon "button" at bounding box center [814, 14] width 7 height 7
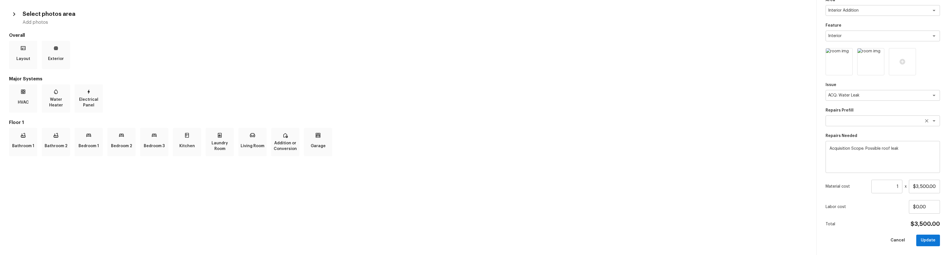
scroll to position [0, 0]
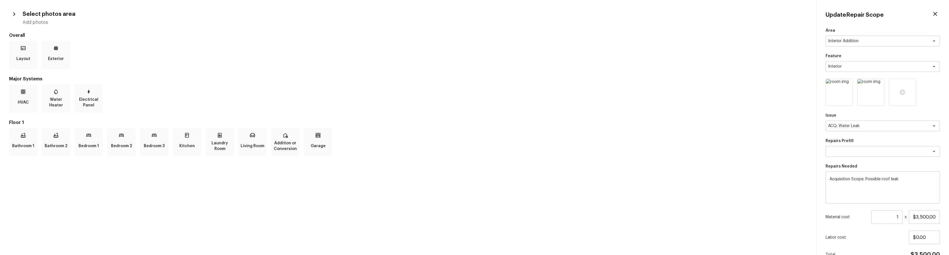
click at [934, 13] on icon "button" at bounding box center [935, 13] width 7 height 7
type input "$0.00"
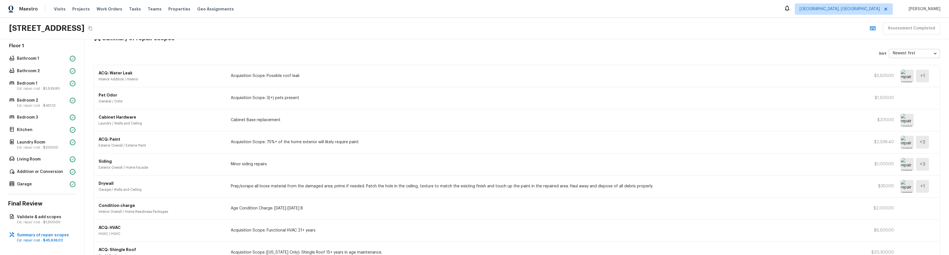
scroll to position [14, 0]
